Goal: Transaction & Acquisition: Purchase product/service

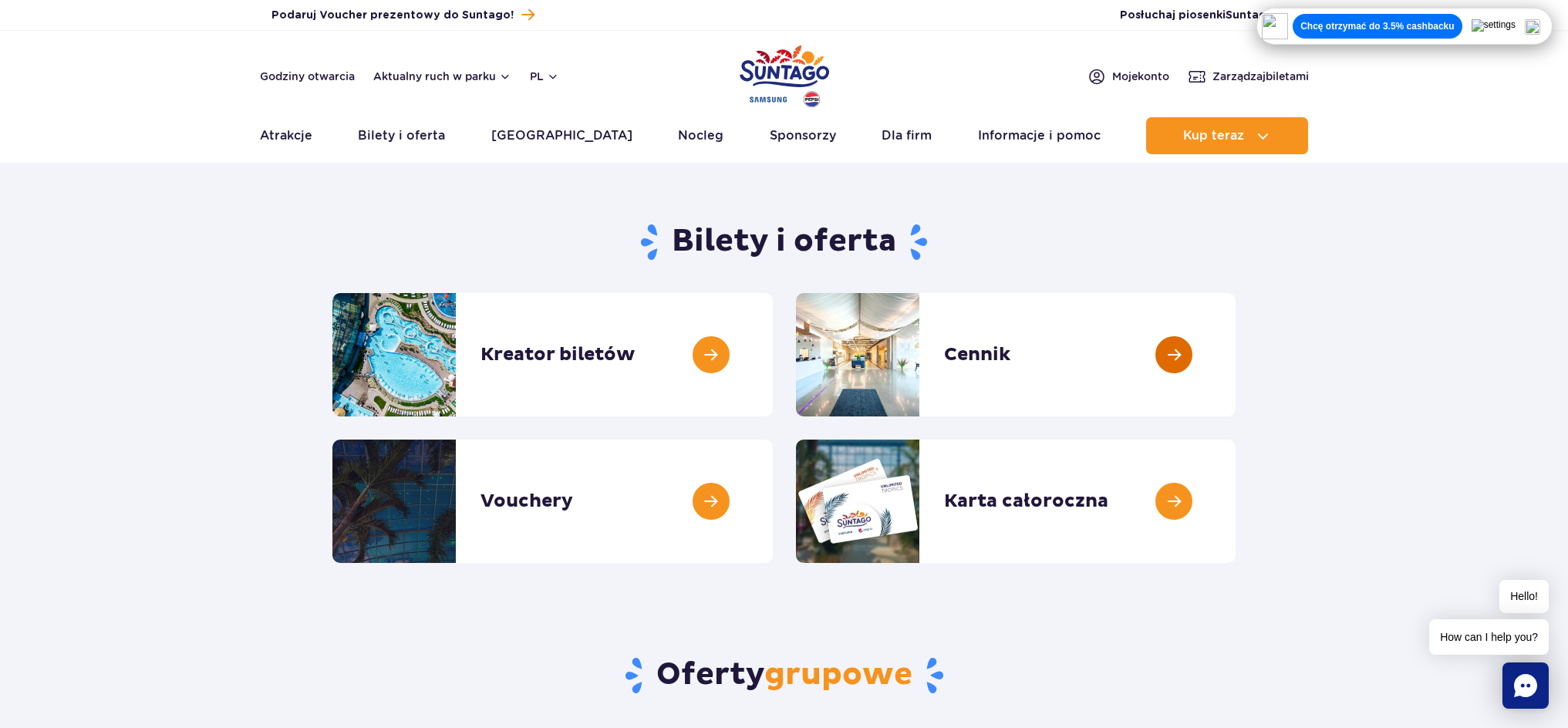
click at [1236, 366] on link at bounding box center [1236, 354] width 0 height 123
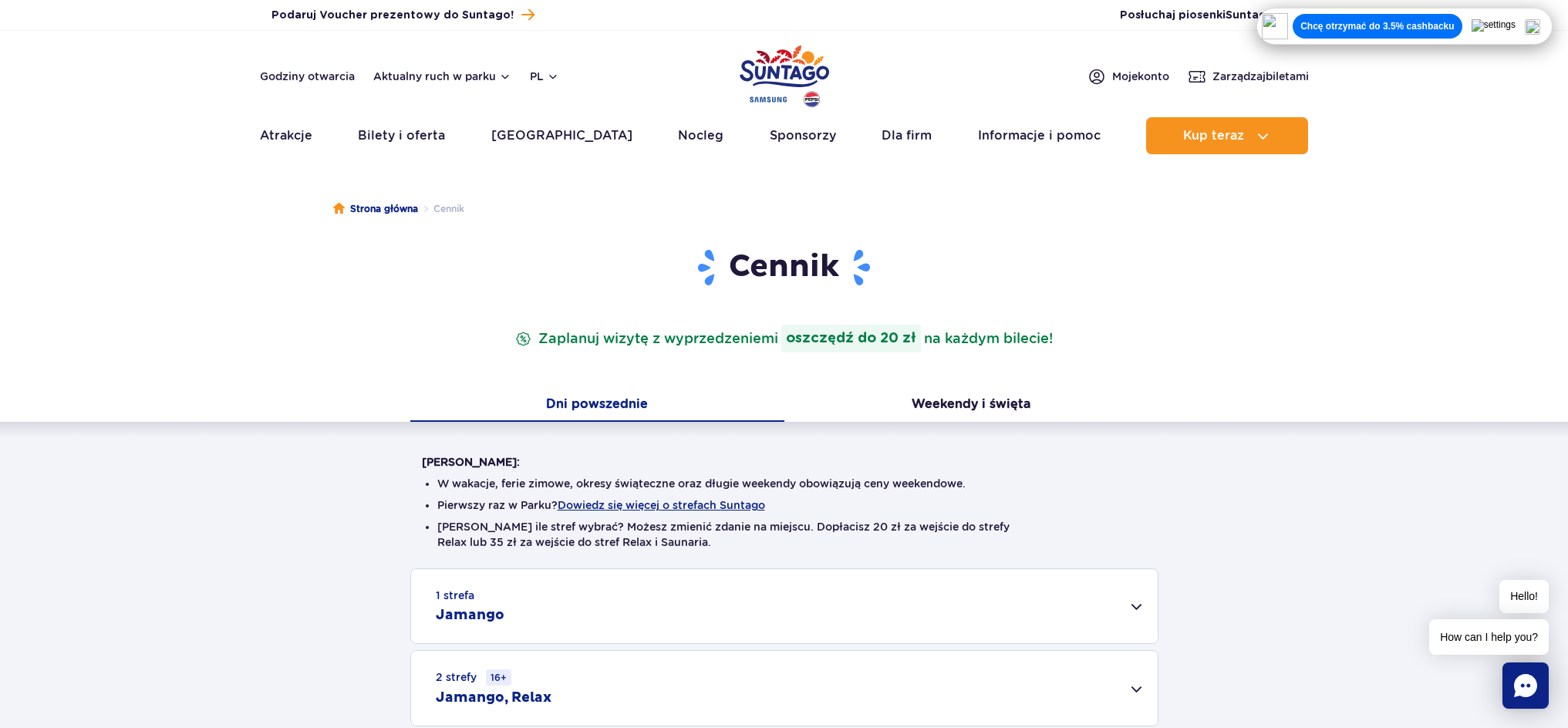
scroll to position [287, 0]
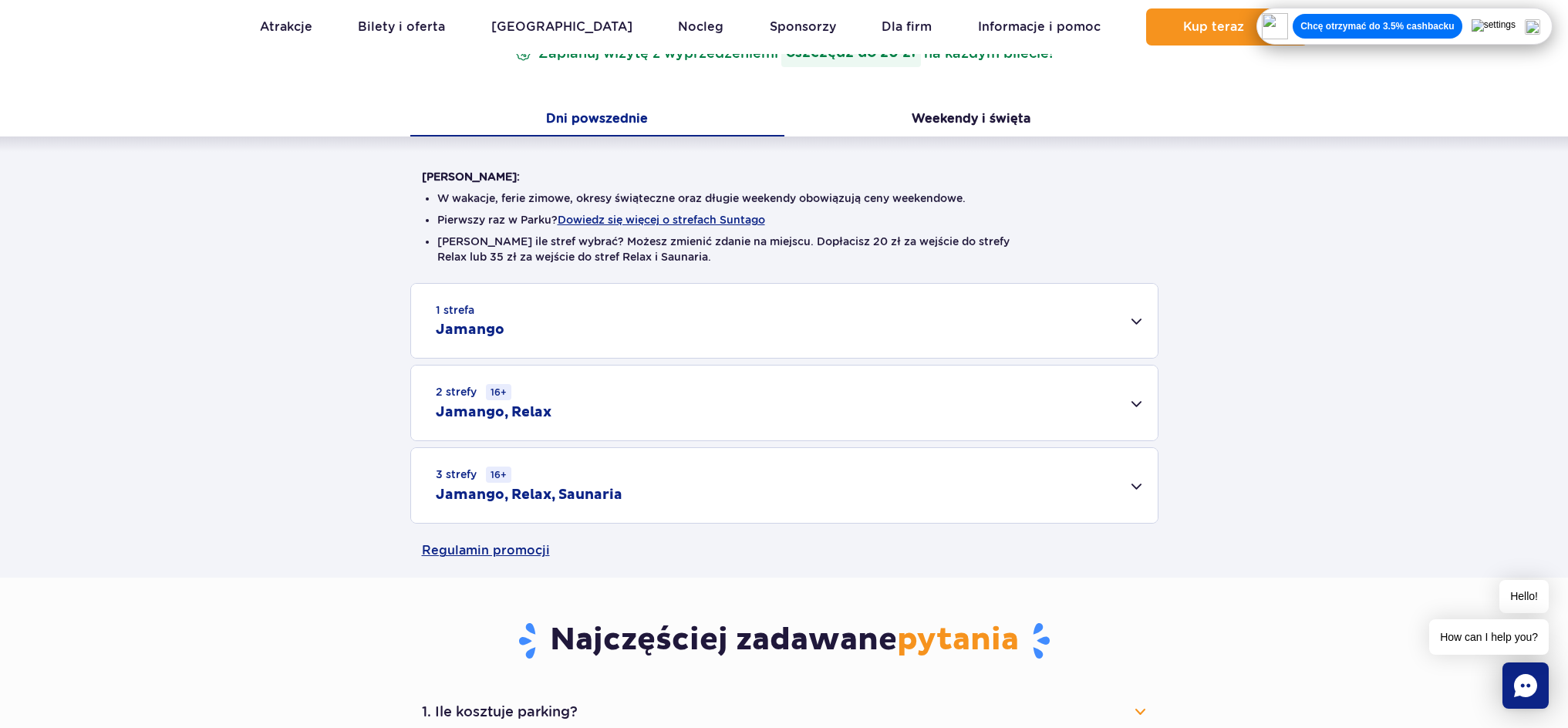
click at [1070, 326] on div "1 strefa Jamango" at bounding box center [785, 320] width 747 height 74
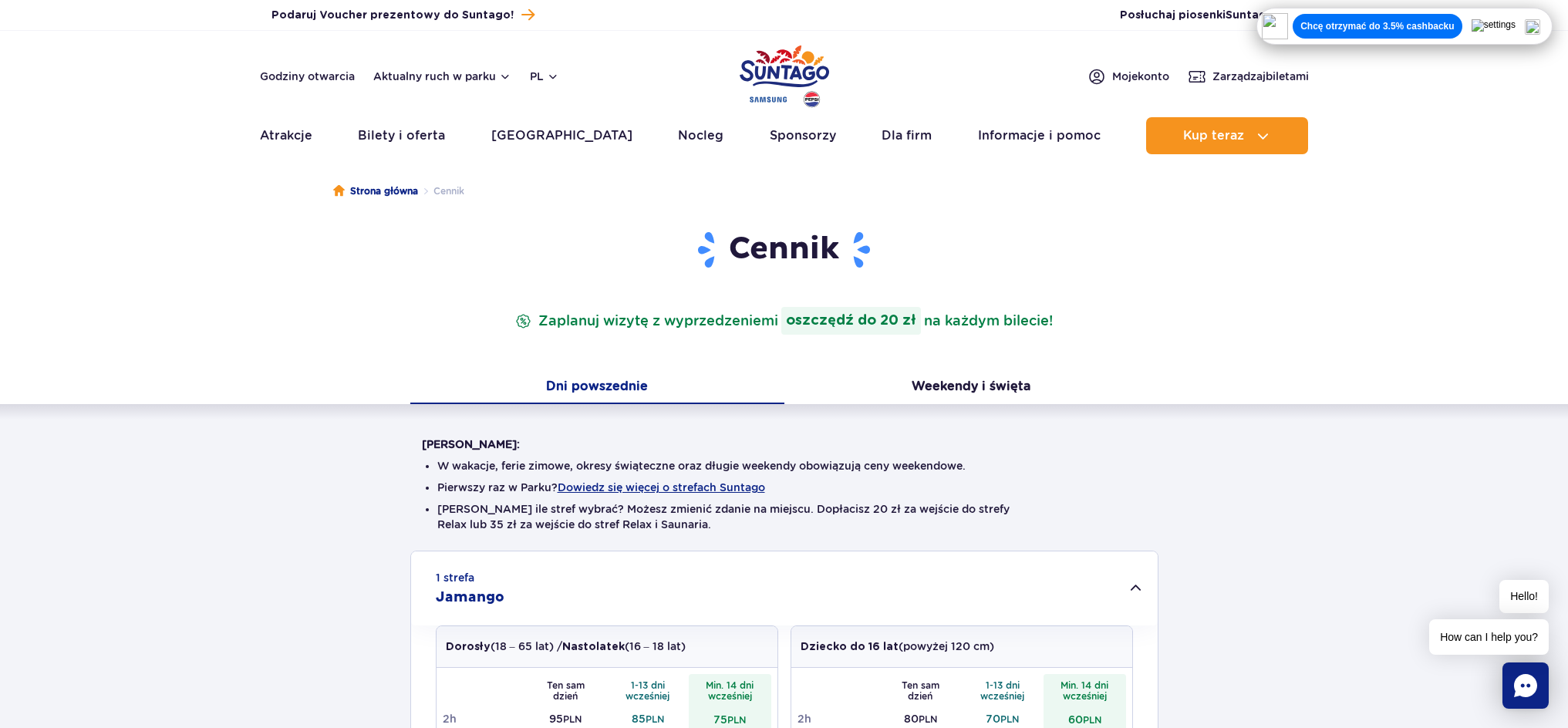
scroll to position [0, 0]
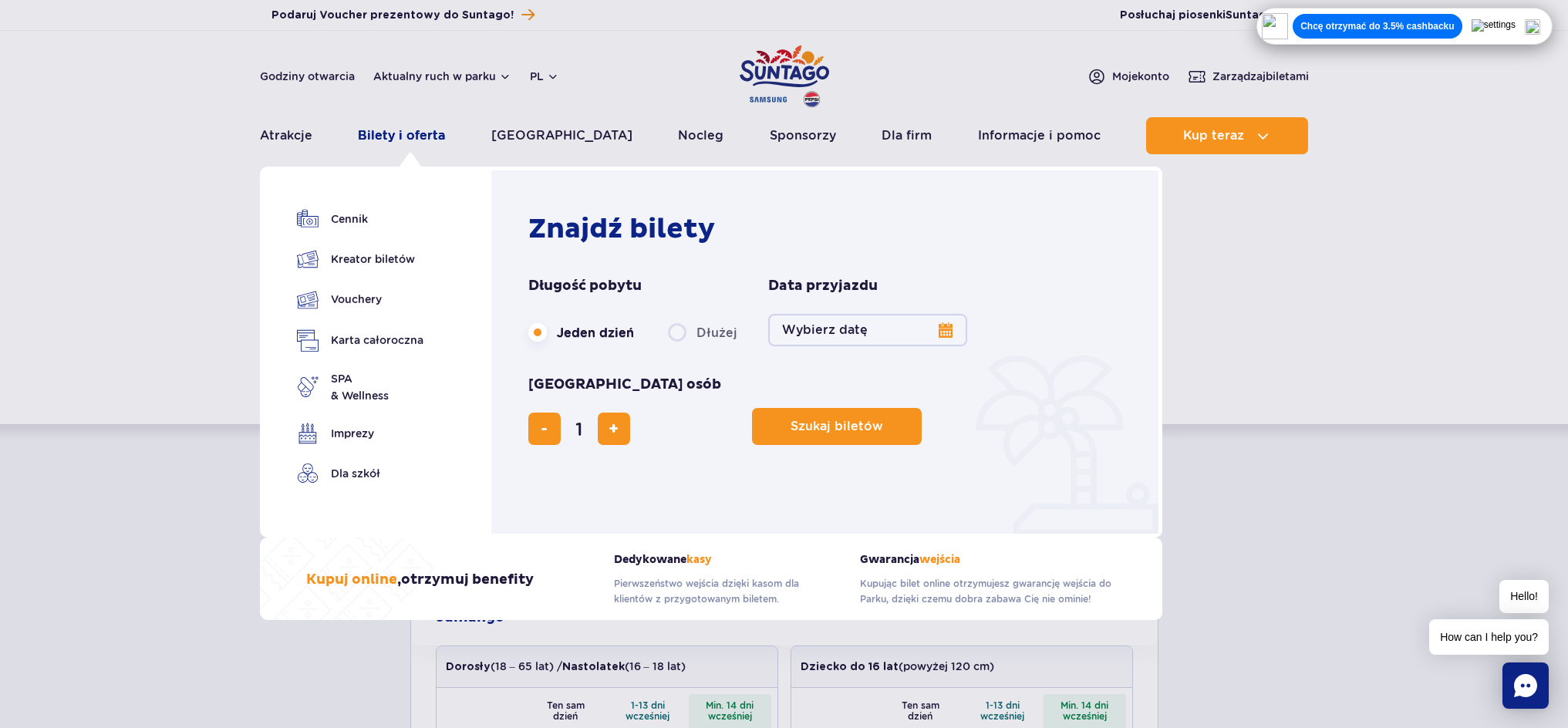
click at [400, 141] on link "Bilety i oferta" at bounding box center [402, 136] width 87 height 37
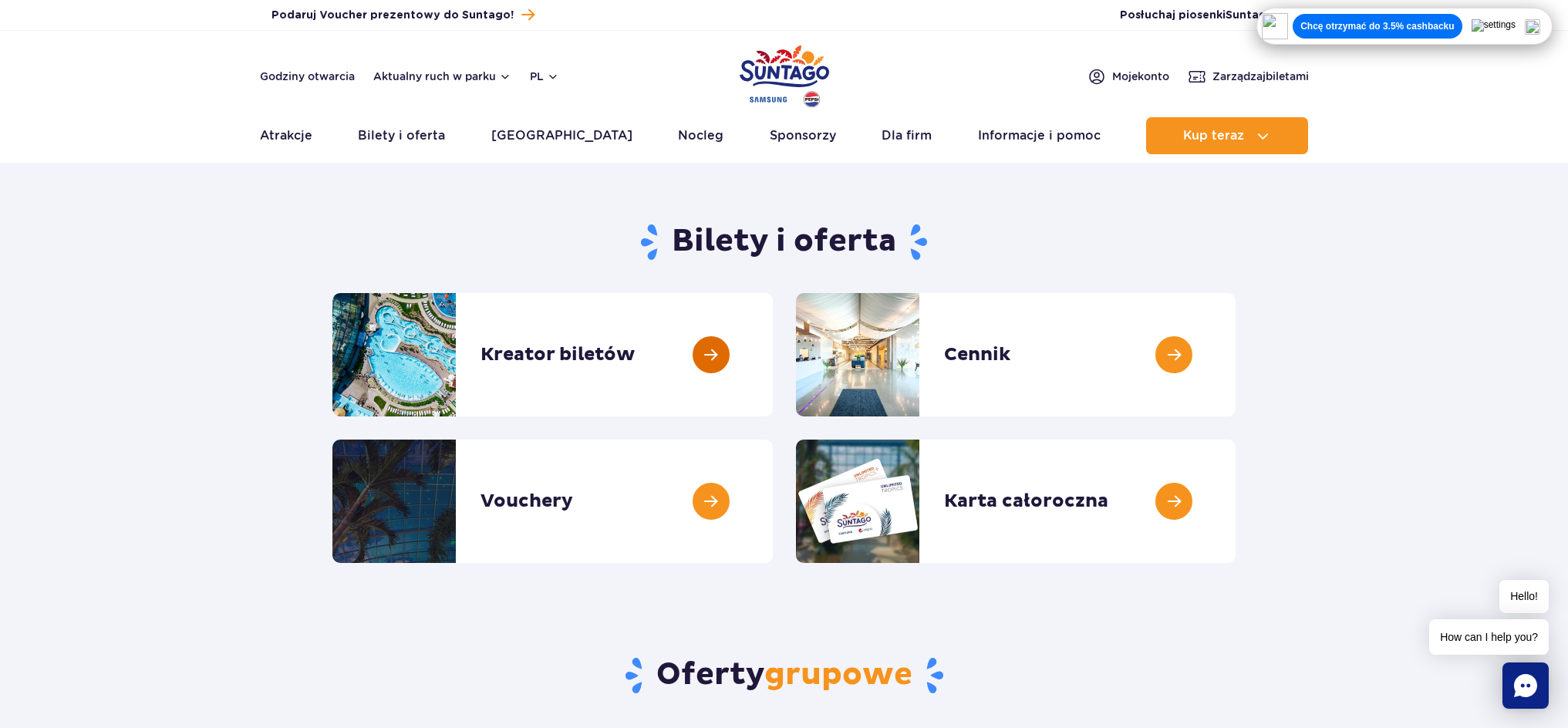
click at [773, 360] on link at bounding box center [773, 354] width 0 height 123
